Goal: Information Seeking & Learning: Understand process/instructions

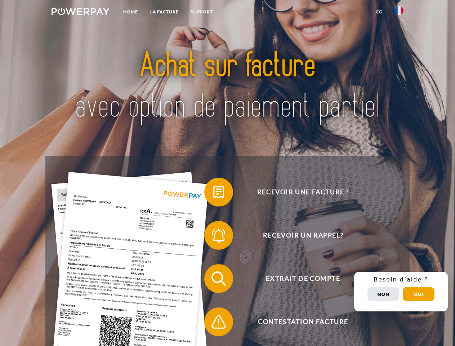
click at [80, 13] on img at bounding box center [80, 11] width 58 height 7
click at [399, 13] on img at bounding box center [399, 10] width 9 height 9
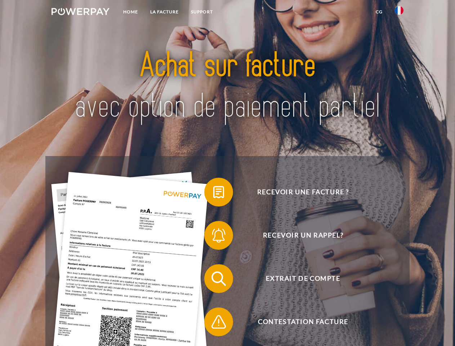
click at [379, 12] on link "CG" at bounding box center [378, 11] width 19 height 13
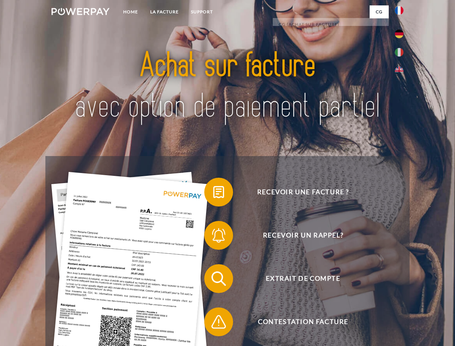
click at [213, 193] on span at bounding box center [208, 192] width 36 height 36
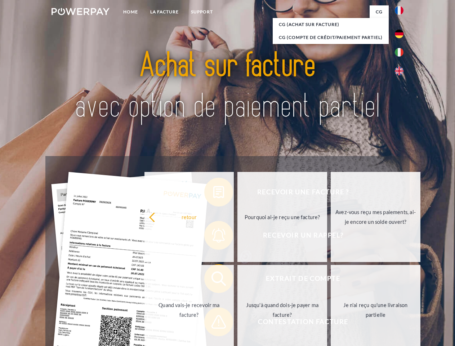
click at [213, 237] on div "Recevoir une facture ? Recevoir un rappel? Extrait de compte retour" at bounding box center [227, 300] width 364 height 288
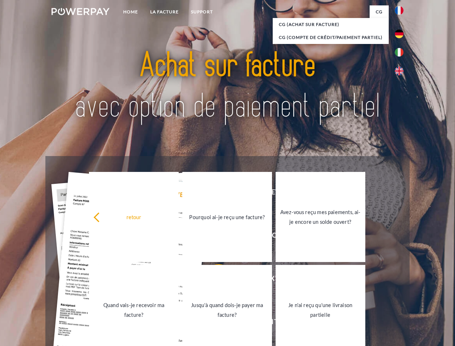
click at [213, 280] on link "Jusqu'à quand dois-je payer ma facture?" at bounding box center [227, 310] width 90 height 90
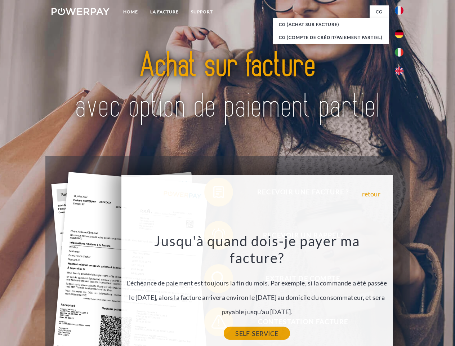
click at [224, 327] on link "SELF-SERVICE" at bounding box center [257, 333] width 66 height 13
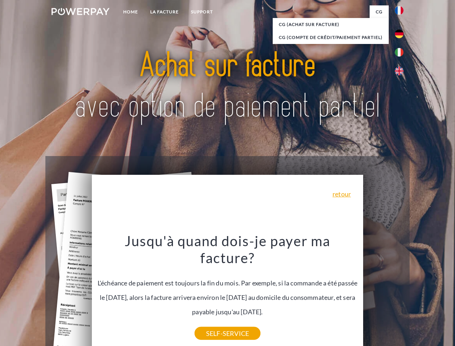
click at [401, 291] on div "Recevoir une facture ? Recevoir un rappel? Extrait de compte retour" at bounding box center [227, 300] width 364 height 288
click at [383, 293] on span "Extrait de compte" at bounding box center [303, 278] width 176 height 29
click at [418, 294] on header "Home LA FACTURE Support" at bounding box center [227, 248] width 455 height 497
